Goal: Navigation & Orientation: Find specific page/section

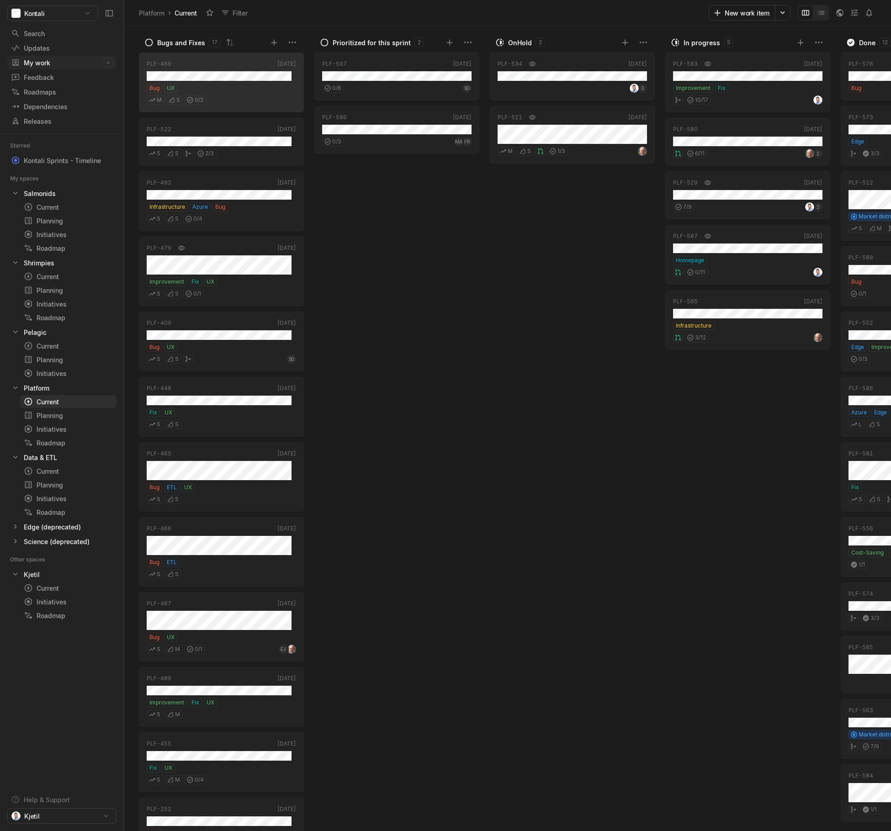
click at [46, 59] on div "My work" at bounding box center [57, 63] width 93 height 10
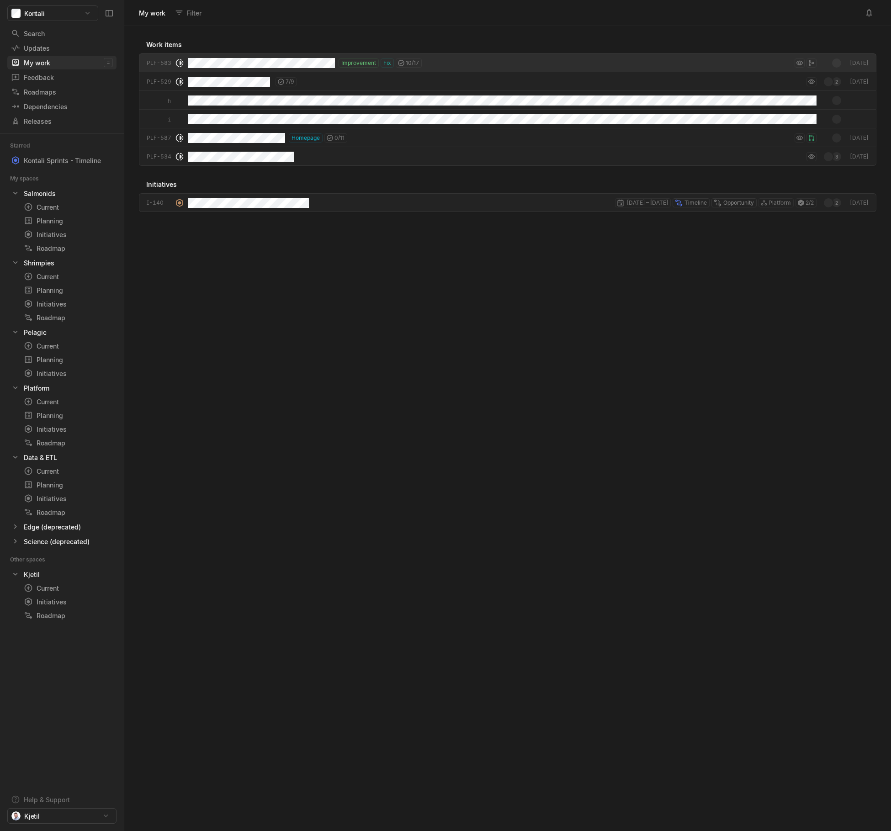
scroll to position [800, 762]
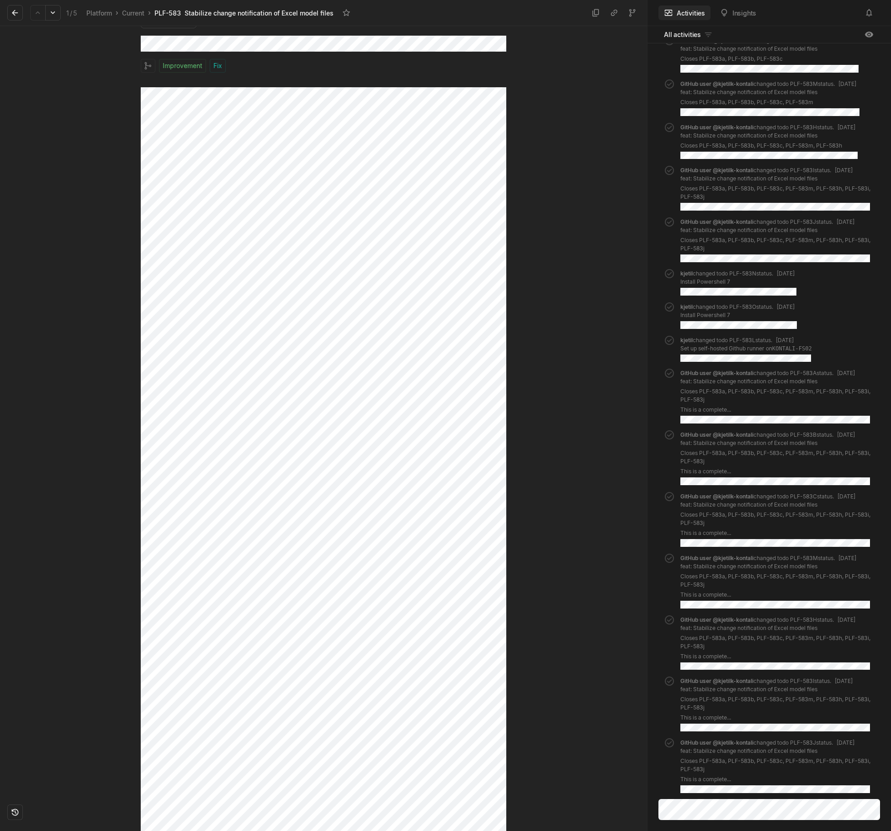
scroll to position [42, 0]
